Goal: Transaction & Acquisition: Purchase product/service

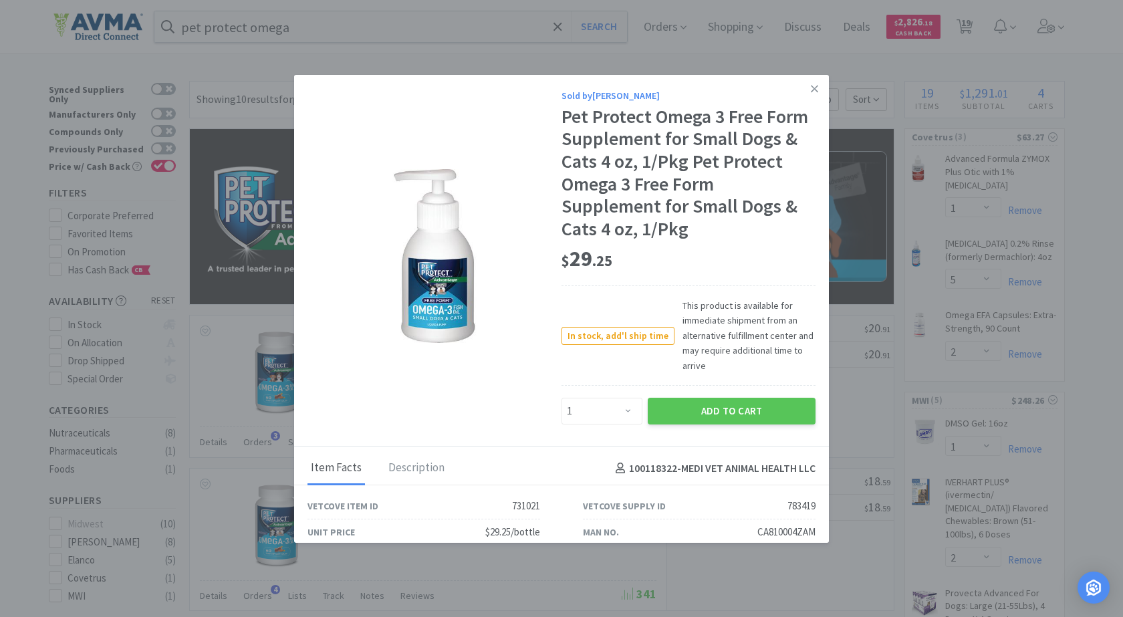
select select "1"
select select "5"
select select "2"
select select "1"
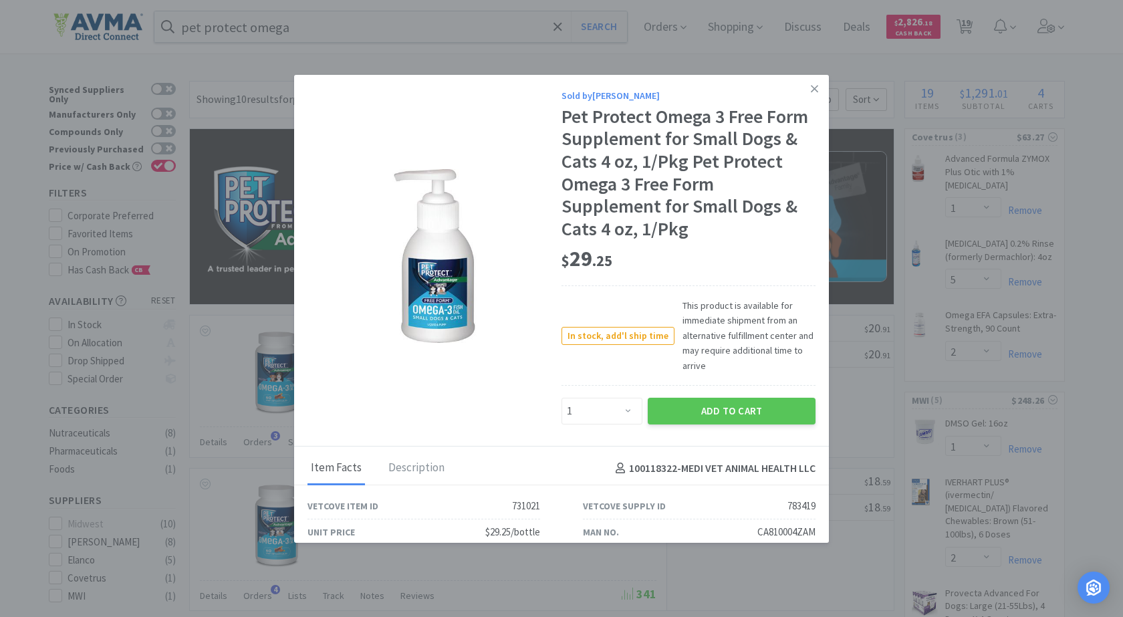
select select "2"
select select "1"
select select "2"
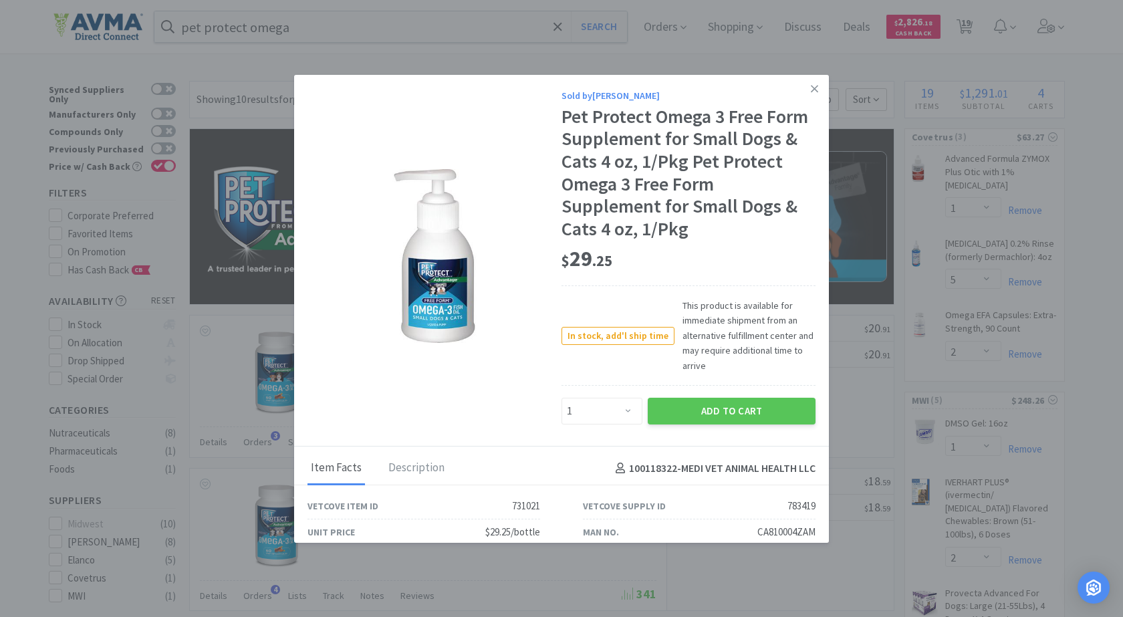
select select "1"
select select "2"
select select "1"
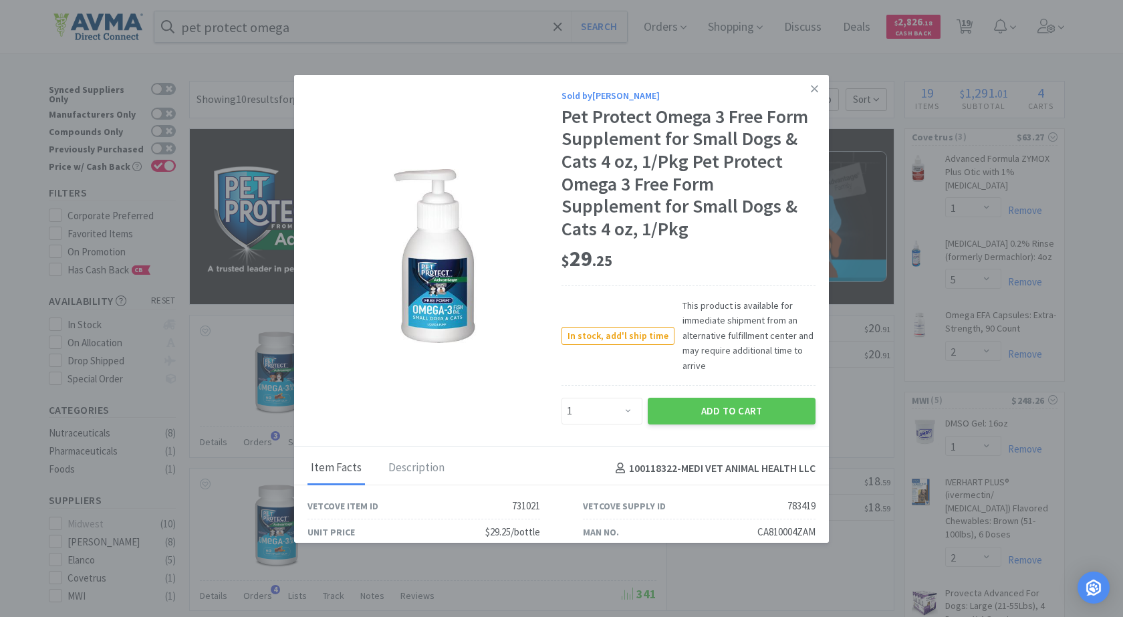
select select "3"
select select "1"
select select "10"
select select "2"
select select "1"
